Goal: Check status

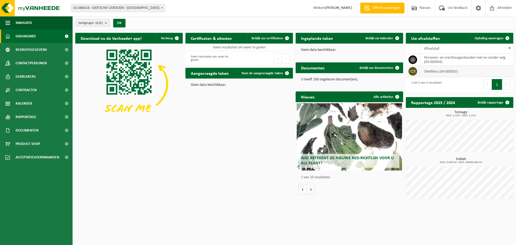
click at [431, 73] on td "oliefilters (04-000092)" at bounding box center [466, 72] width 93 height 12
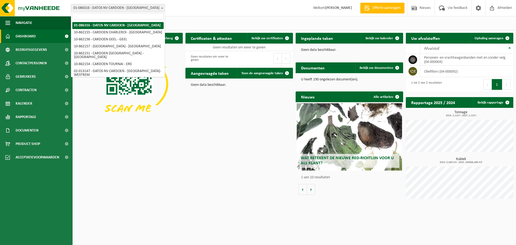
click at [162, 7] on span at bounding box center [161, 7] width 5 height 7
click at [131, 7] on span "01-086316 - DATOS NV CARDOEN - [GEOGRAPHIC_DATA]" at bounding box center [117, 8] width 93 height 8
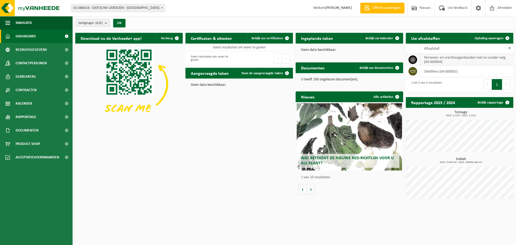
click at [431, 61] on td "personen -en vrachtwagenbanden met en zonder velg (04-000004)" at bounding box center [466, 60] width 93 height 12
click at [495, 101] on link "Bekijk rapportage" at bounding box center [492, 102] width 39 height 11
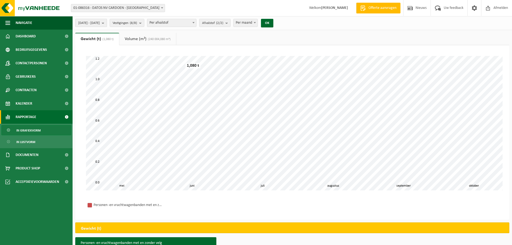
click at [94, 23] on span "2025-05-01 - 2025-10-08" at bounding box center [88, 23] width 21 height 8
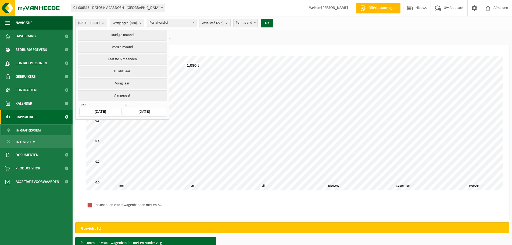
click at [117, 96] on button "Aangepast" at bounding box center [122, 95] width 89 height 10
click at [119, 94] on button "Aangepast" at bounding box center [122, 95] width 89 height 10
click at [108, 110] on input "2025-05-01" at bounding box center [100, 111] width 42 height 7
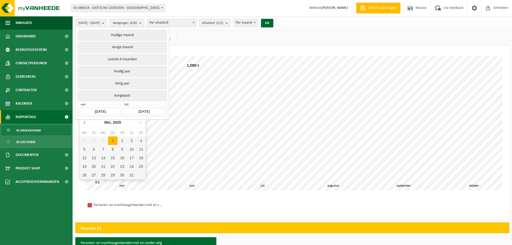
click at [84, 121] on icon at bounding box center [85, 122] width 9 height 9
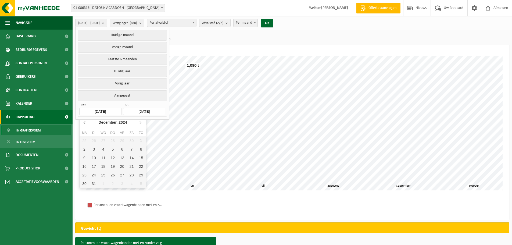
click at [84, 121] on icon at bounding box center [85, 122] width 9 height 9
click at [140, 141] on div "1" at bounding box center [140, 140] width 9 height 9
type input "2024-09-01"
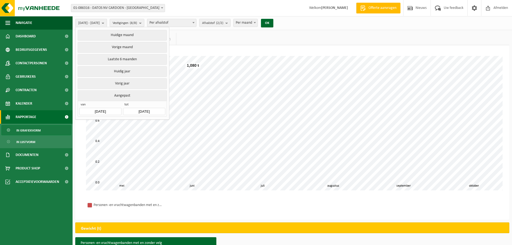
click at [142, 110] on input "2025-10-08" at bounding box center [144, 111] width 42 height 7
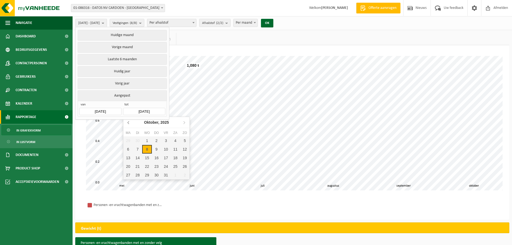
click at [128, 124] on icon at bounding box center [128, 122] width 1 height 3
click at [185, 175] on div "31" at bounding box center [184, 175] width 9 height 9
type input "2025-08-31"
type input "2024-09-01"
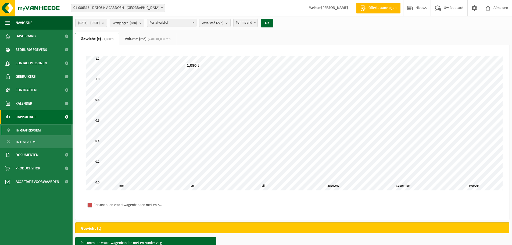
click at [144, 23] on b "submit" at bounding box center [141, 23] width 5 height 8
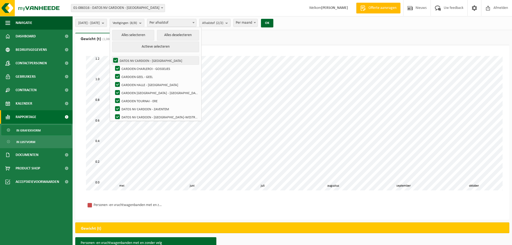
click at [130, 58] on label "DATOS NV CARDOEN - [GEOGRAPHIC_DATA]" at bounding box center [155, 60] width 87 height 8
click at [111, 56] on input "DATOS NV CARDOEN - [GEOGRAPHIC_DATA]" at bounding box center [111, 56] width 0 height 0
click at [130, 59] on label "DATOS NV CARDOEN - [GEOGRAPHIC_DATA]" at bounding box center [155, 60] width 87 height 8
click at [111, 56] on input "DATOS NV CARDOEN - [GEOGRAPHIC_DATA]" at bounding box center [111, 56] width 0 height 0
checkbox input "true"
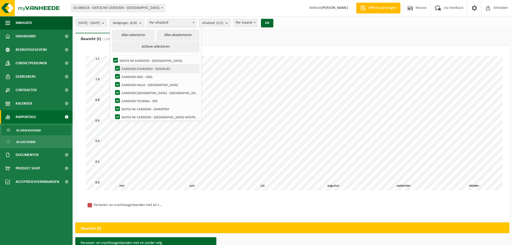
click at [131, 69] on label "CARDOEN CHARLEROI - GOSSELIES" at bounding box center [156, 68] width 85 height 8
click at [113, 64] on input "CARDOEN CHARLEROI - GOSSELIES" at bounding box center [113, 64] width 0 height 0
checkbox input "false"
click at [132, 76] on label "CARDOEN GEEL - GEEL" at bounding box center [156, 77] width 85 height 8
click at [113, 73] on input "CARDOEN GEEL - GEEL" at bounding box center [113, 72] width 0 height 0
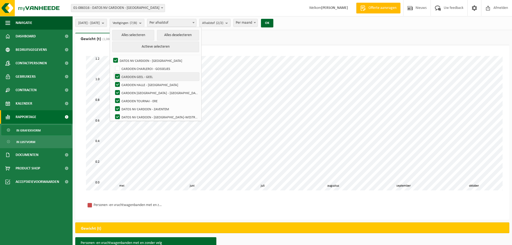
checkbox input "false"
click at [132, 83] on label "CARDOEN HALLE - [GEOGRAPHIC_DATA]" at bounding box center [156, 85] width 85 height 8
click at [113, 81] on input "CARDOEN HALLE - [GEOGRAPHIC_DATA]" at bounding box center [113, 80] width 0 height 0
checkbox input "false"
click at [132, 91] on label "CARDOEN [GEOGRAPHIC_DATA] - [GEOGRAPHIC_DATA]" at bounding box center [156, 93] width 85 height 8
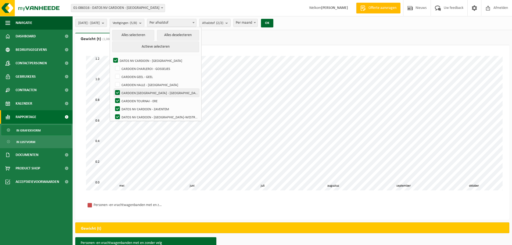
click at [113, 89] on input "CARDOEN [GEOGRAPHIC_DATA] - [GEOGRAPHIC_DATA]" at bounding box center [113, 88] width 0 height 0
checkbox input "false"
click at [132, 100] on label "CARDOEN TOURNAI - ERE" at bounding box center [156, 101] width 85 height 8
click at [113, 97] on input "CARDOEN TOURNAI - ERE" at bounding box center [113, 96] width 0 height 0
checkbox input "false"
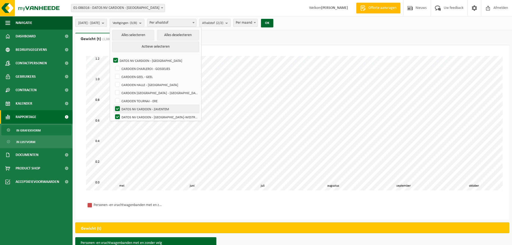
click at [132, 108] on label "DATOS NV CARDOEN - ZAVENTEM" at bounding box center [156, 109] width 85 height 8
click at [113, 105] on input "DATOS NV CARDOEN - ZAVENTEM" at bounding box center [113, 104] width 0 height 0
checkbox input "false"
click at [132, 116] on label "DATOS NV CARDOEN - [GEOGRAPHIC_DATA]-WESTREM" at bounding box center [156, 117] width 85 height 8
click at [113, 113] on input "DATOS NV CARDOEN - [GEOGRAPHIC_DATA]-WESTREM" at bounding box center [113, 113] width 0 height 0
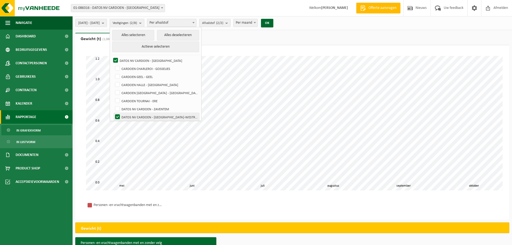
checkbox input "false"
click at [196, 22] on span at bounding box center [193, 22] width 5 height 7
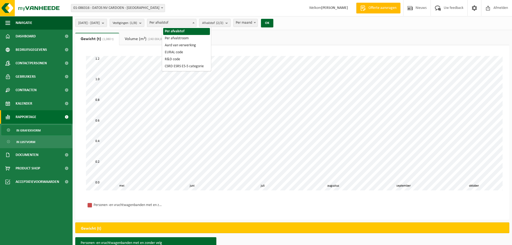
click at [230, 22] on b "submit" at bounding box center [227, 23] width 5 height 8
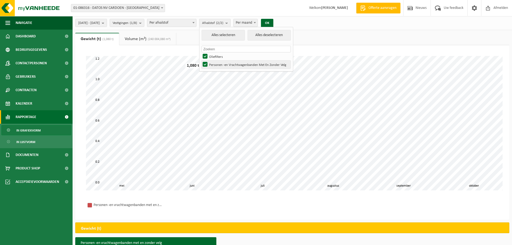
click at [220, 64] on label "Personen -en Vrachtwagenbanden Met En Zonder Velg" at bounding box center [245, 64] width 89 height 8
click at [201, 60] on input "Personen -en Vrachtwagenbanden Met En Zonder Velg" at bounding box center [200, 60] width 0 height 0
checkbox input "false"
click at [273, 23] on button "OK" at bounding box center [267, 23] width 12 height 9
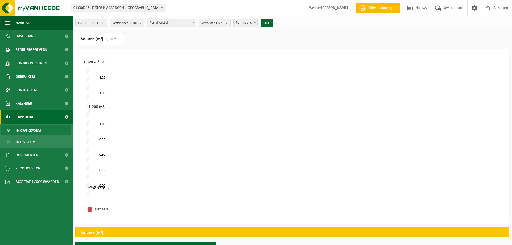
click at [99, 136] on div "nov '24 jan '25 mrt '25 mei '25 sep '24 aug '25 0.00 2.00 0.25 0.50 0.75 1.00 1…" at bounding box center [292, 127] width 412 height 134
click at [106, 40] on span "(3,120 m³)" at bounding box center [110, 39] width 15 height 3
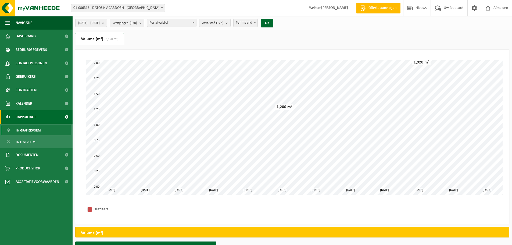
click at [194, 22] on b at bounding box center [193, 22] width 2 height 1
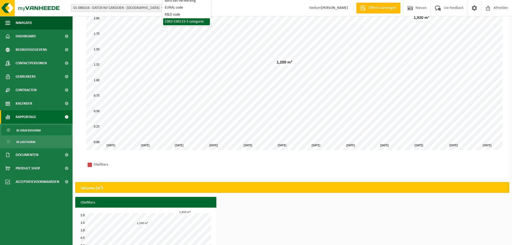
scroll to position [61, 0]
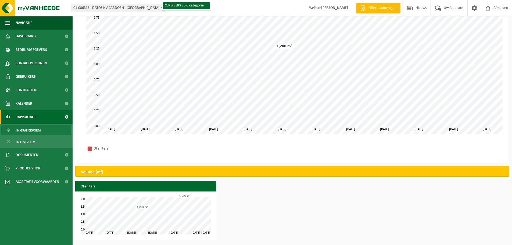
click at [118, 187] on h3 "Oliefilters" at bounding box center [145, 186] width 141 height 12
click at [100, 172] on h2 "Volume (m³)" at bounding box center [91, 172] width 33 height 12
click at [501, 171] on div "Volume (m³)" at bounding box center [292, 171] width 434 height 11
click at [91, 187] on h3 "Oliefilters" at bounding box center [145, 186] width 141 height 12
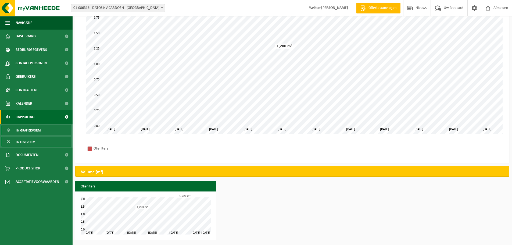
click at [23, 141] on span "In lijstvorm" at bounding box center [25, 142] width 19 height 10
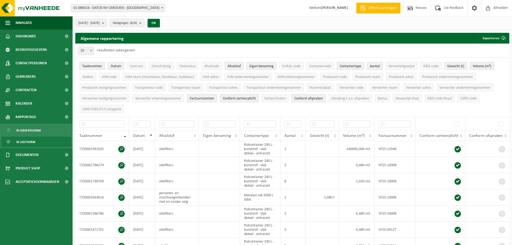
click at [234, 67] on span "Afvalstof" at bounding box center [233, 66] width 13 height 4
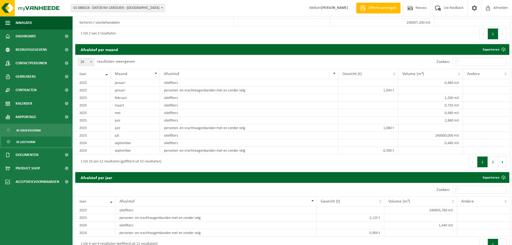
scroll to position [328, 0]
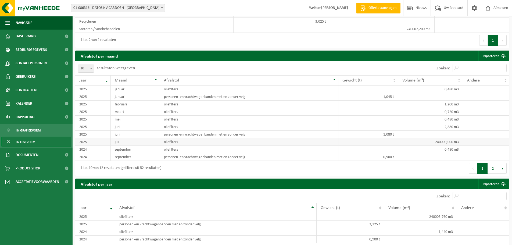
click at [438, 141] on td "240000,000 m3" at bounding box center [430, 142] width 65 height 8
click at [459, 140] on td "240000,000 m3" at bounding box center [430, 142] width 65 height 8
click at [396, 29] on td "240007,200 m3" at bounding box center [382, 29] width 104 height 8
click at [411, 29] on td "240007,200 m3" at bounding box center [382, 29] width 104 height 8
click at [438, 140] on td "240000,000 m3" at bounding box center [430, 142] width 65 height 8
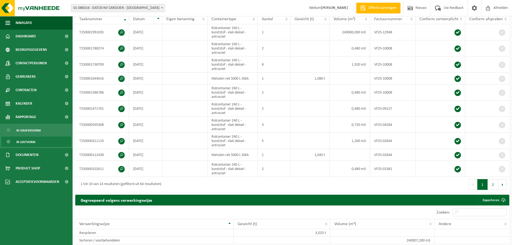
scroll to position [113, 0]
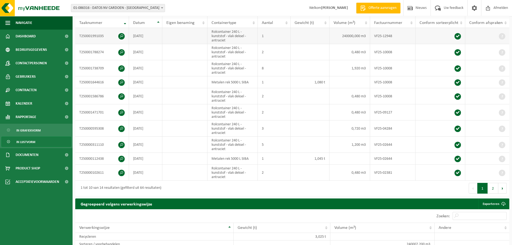
click at [378, 36] on td "VF25-12948" at bounding box center [392, 36] width 45 height 16
